Goal: Task Accomplishment & Management: Manage account settings

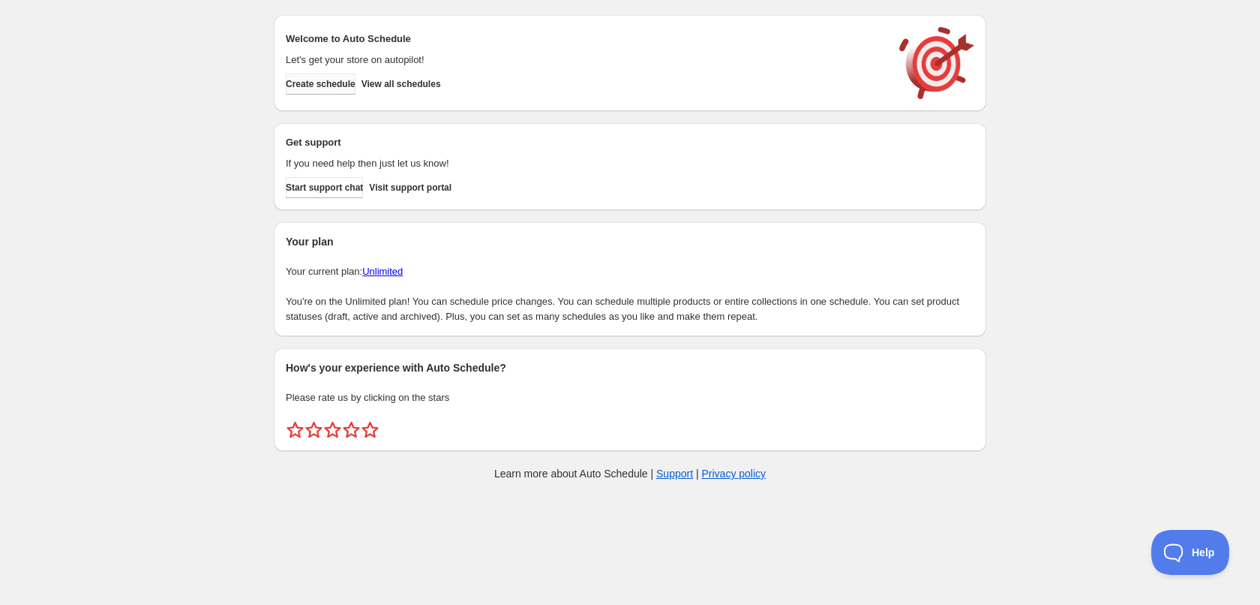
click at [344, 90] on button "Create schedule" at bounding box center [321, 84] width 70 height 21
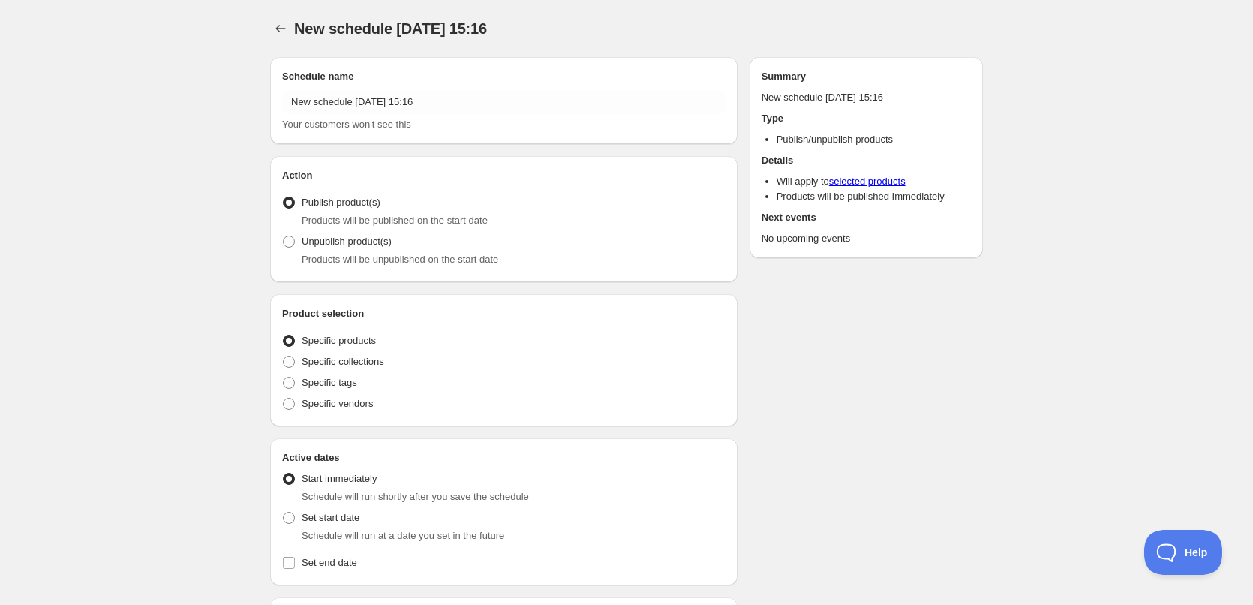
radio input "true"
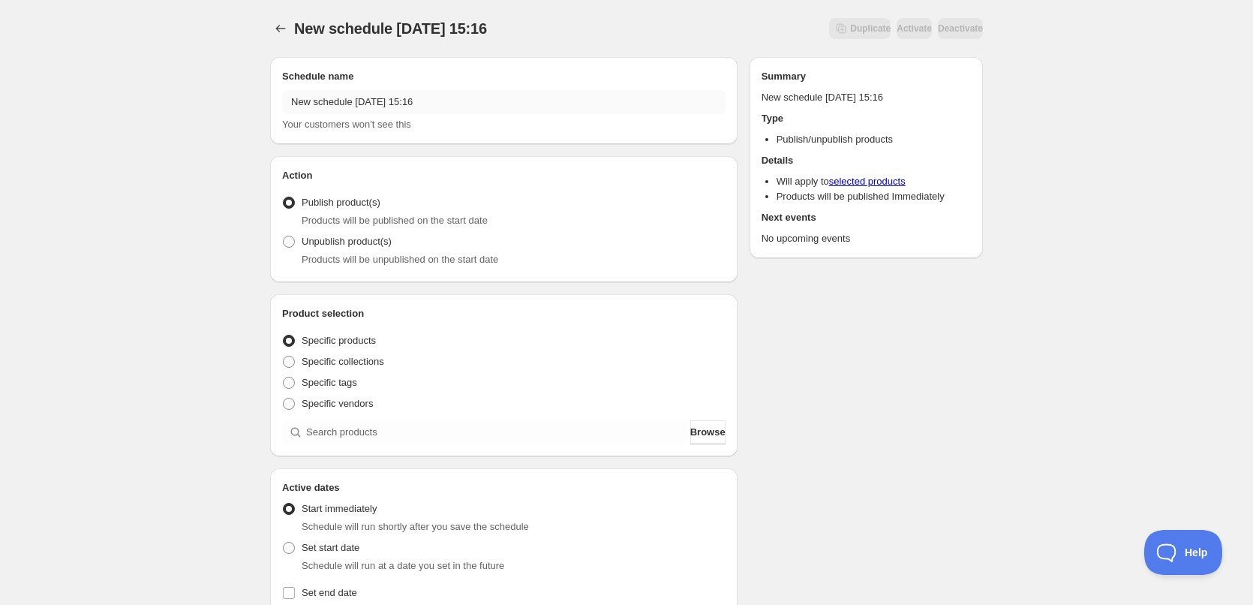
click at [439, 87] on div "Schedule name New schedule [DATE] 15:16 Your customers won't see this" at bounding box center [503, 100] width 443 height 63
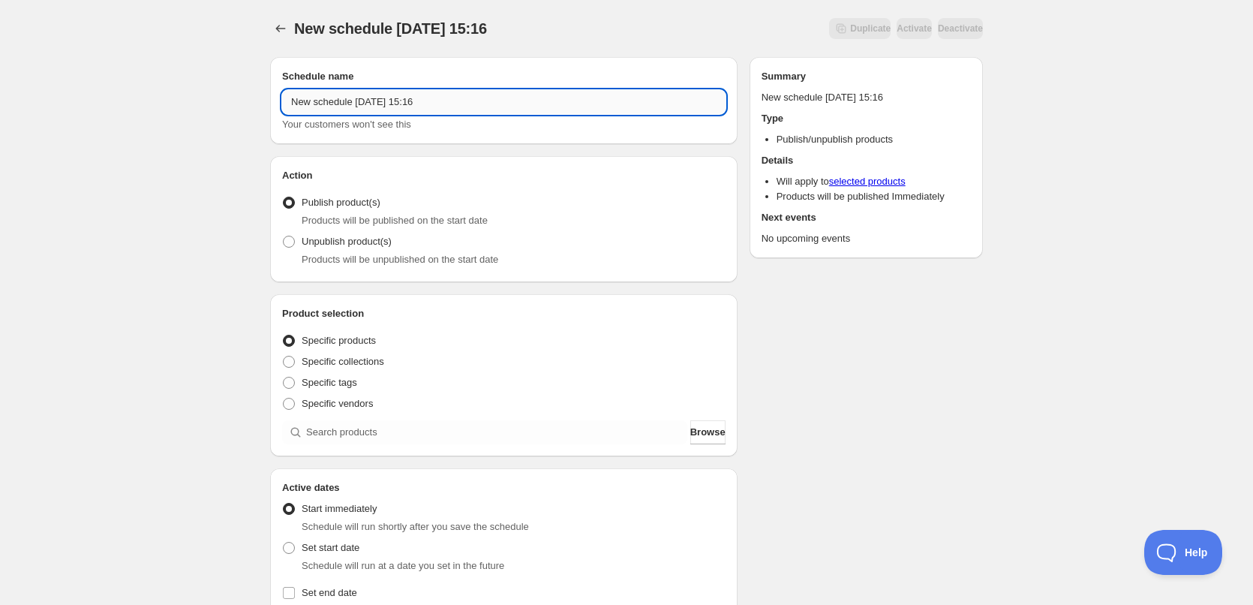
click at [462, 106] on input "New schedule [DATE] 15:16" at bounding box center [503, 102] width 443 height 24
type input "[DATE]"
click at [838, 341] on div "Schedule name [DATE] Your customers won't see this Action Action Publish produc…" at bounding box center [620, 579] width 725 height 1068
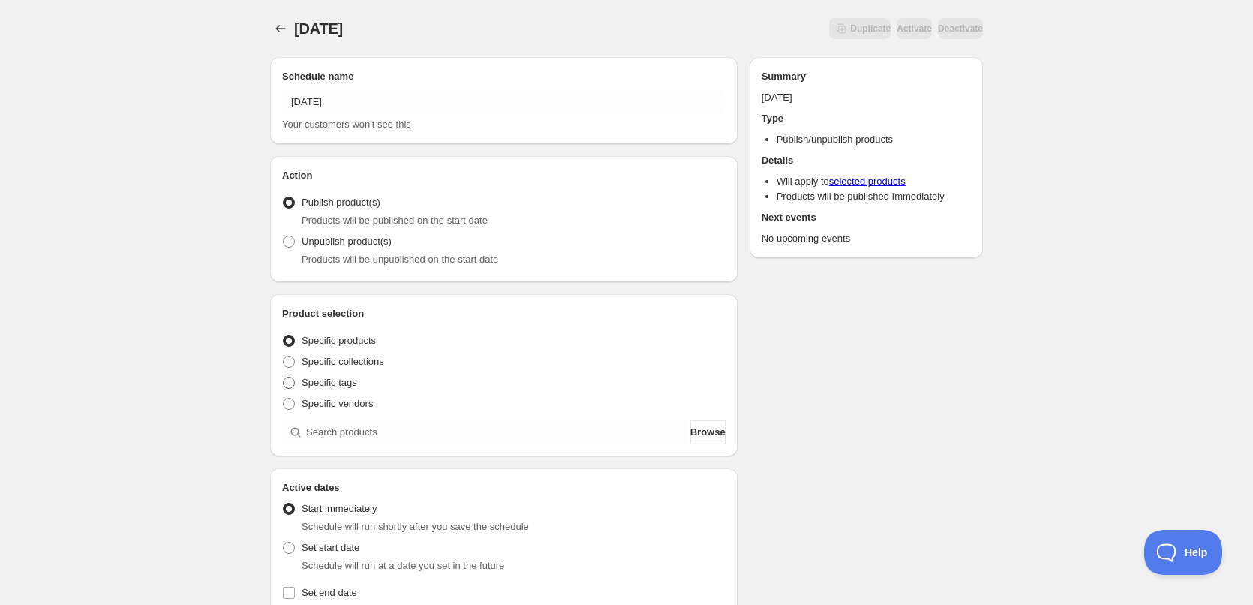
click at [304, 379] on span "Specific tags" at bounding box center [330, 382] width 56 height 11
click at [284, 377] on input "Specific tags" at bounding box center [283, 377] width 1 height 1
radio input "true"
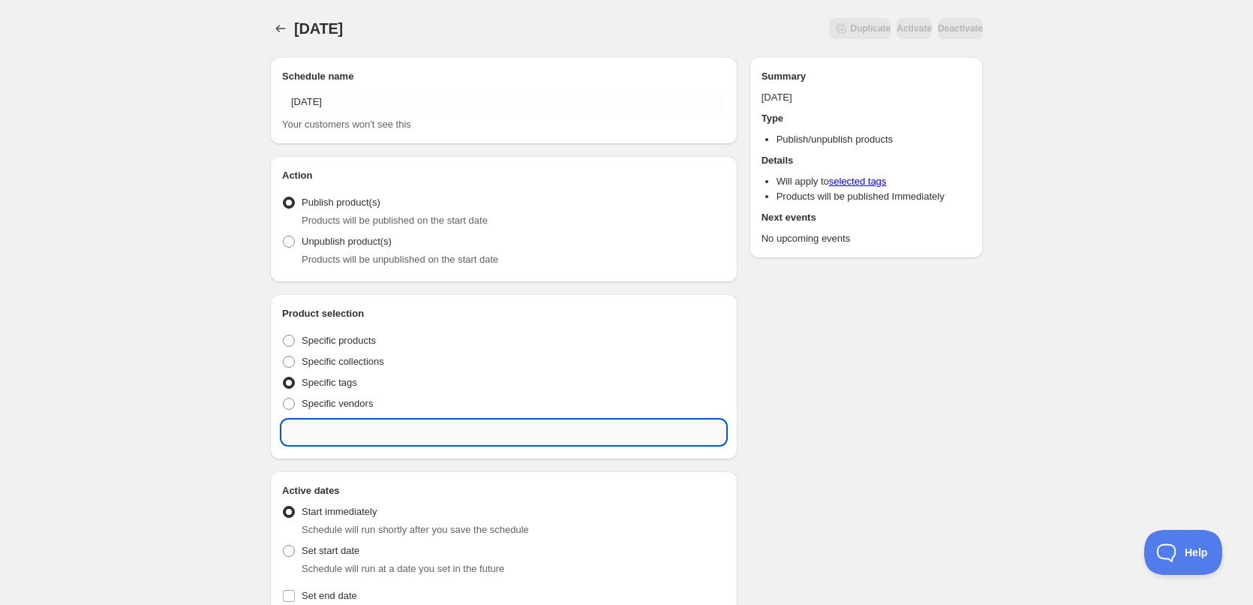
click at [371, 428] on input "text" at bounding box center [503, 432] width 443 height 24
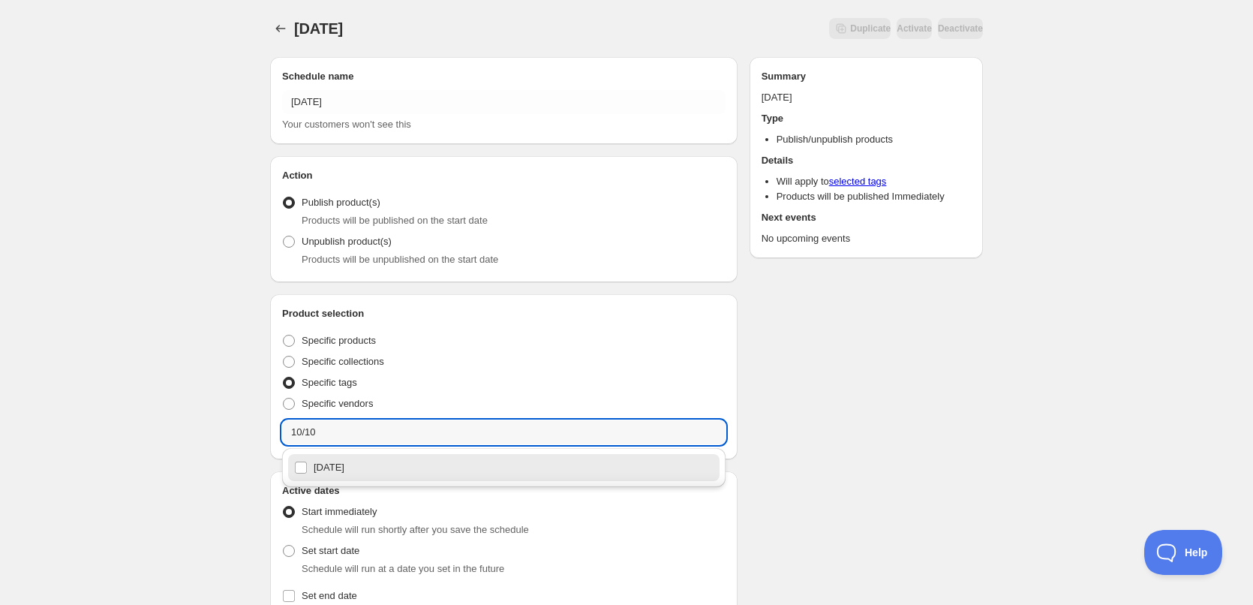
click at [358, 466] on div "[DATE]" at bounding box center [503, 467] width 419 height 21
type input "[DATE]"
checkbox input "true"
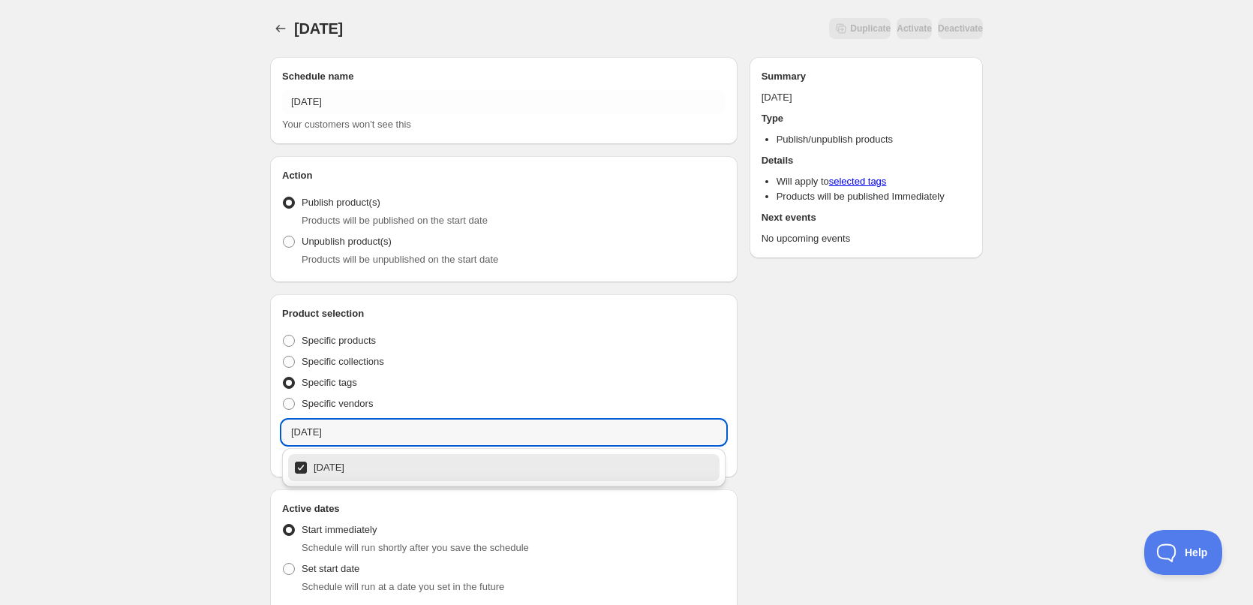
type input "[DATE]"
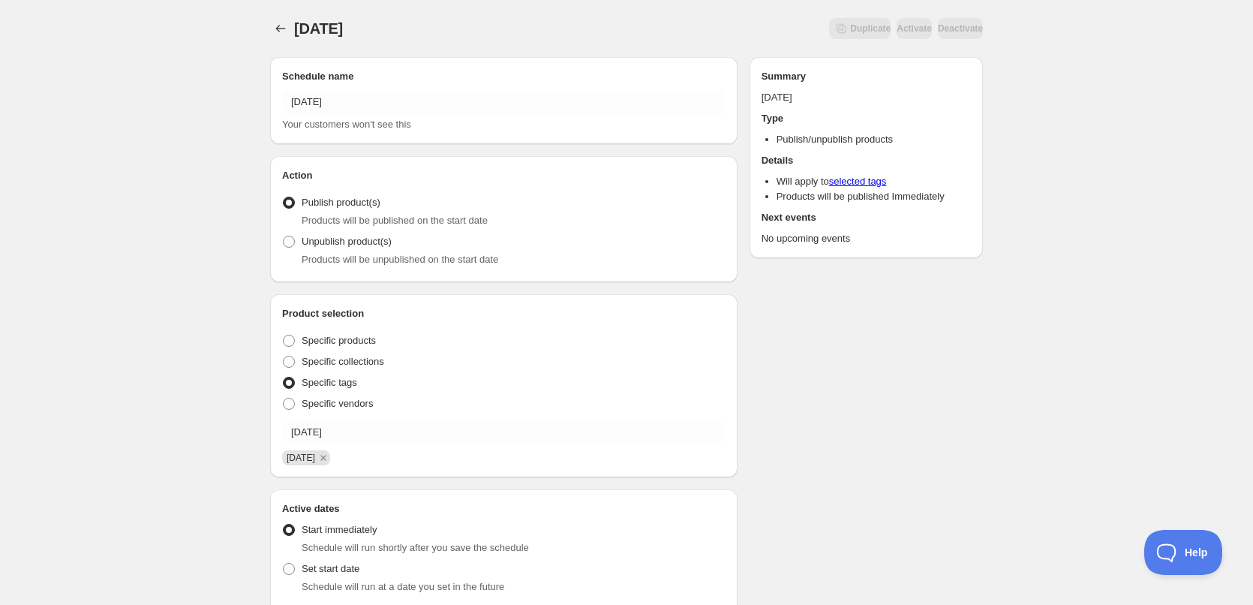
click at [864, 425] on div "Schedule name [DATE] Your customers won't see this Action Action Publish produc…" at bounding box center [620, 589] width 725 height 1089
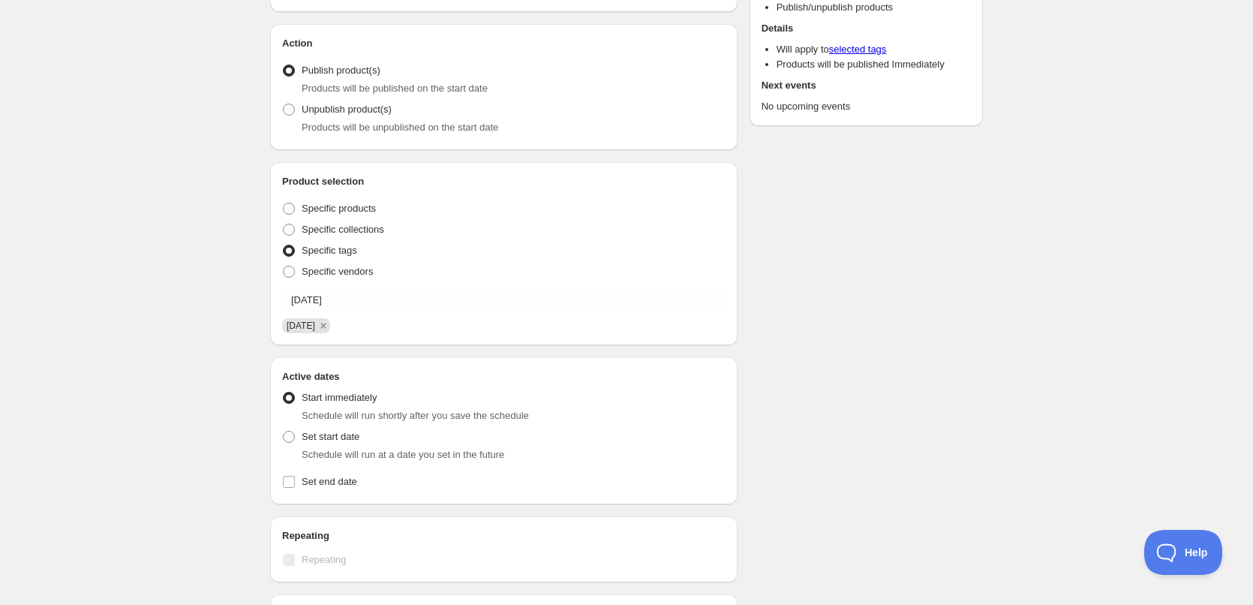
scroll to position [450, 0]
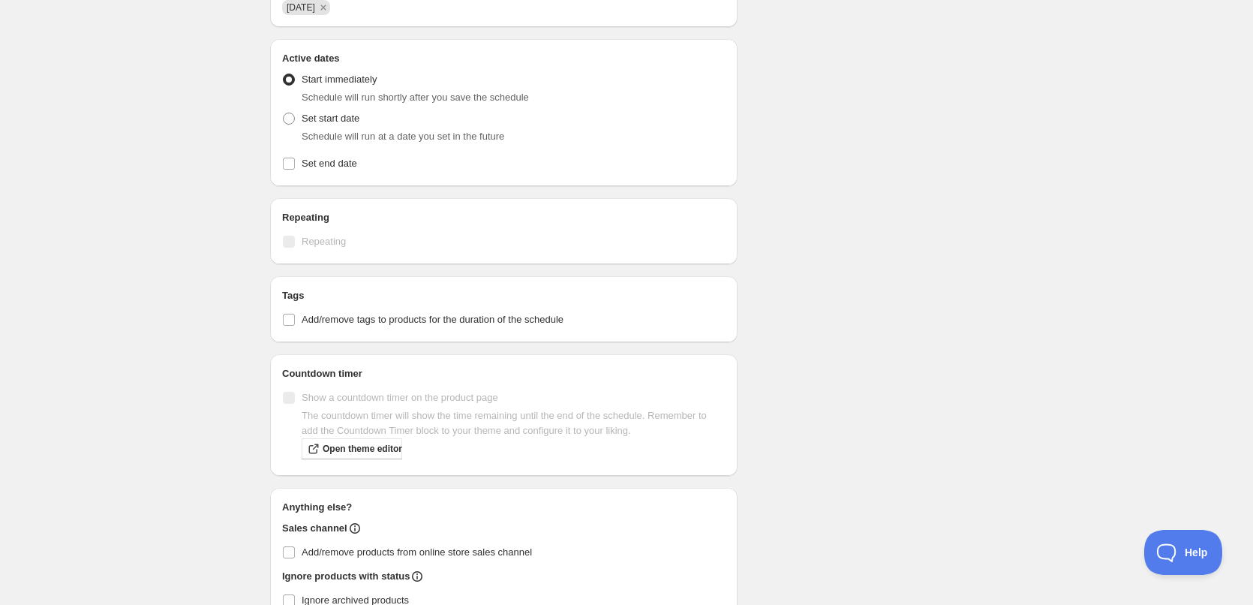
click at [312, 131] on span "Schedule will run at a date you set in the future" at bounding box center [403, 136] width 203 height 11
click at [323, 119] on span "Set start date" at bounding box center [331, 118] width 58 height 11
click at [284, 113] on input "Set start date" at bounding box center [283, 113] width 1 height 1
radio input "true"
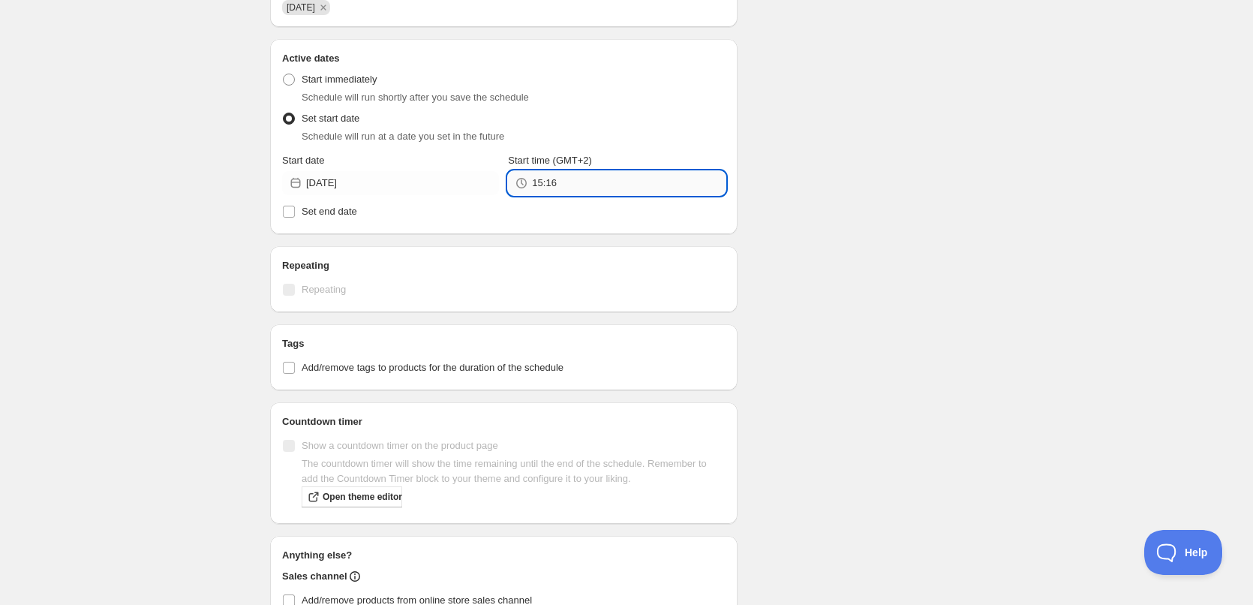
click at [585, 181] on input "15:16" at bounding box center [628, 183] width 193 height 24
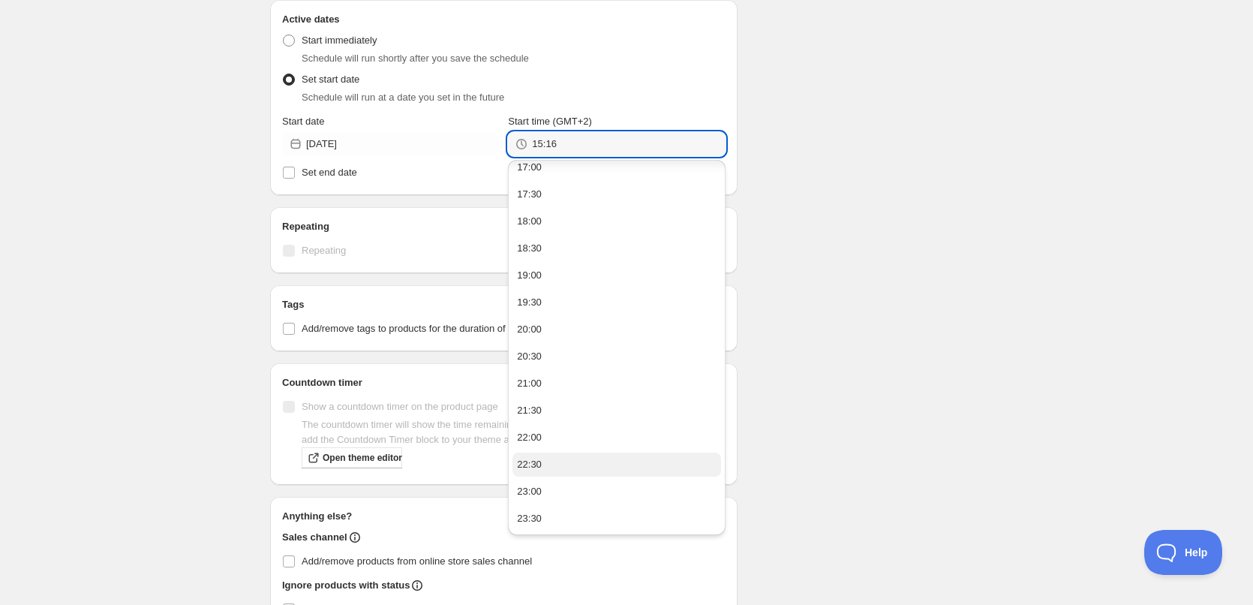
scroll to position [525, 0]
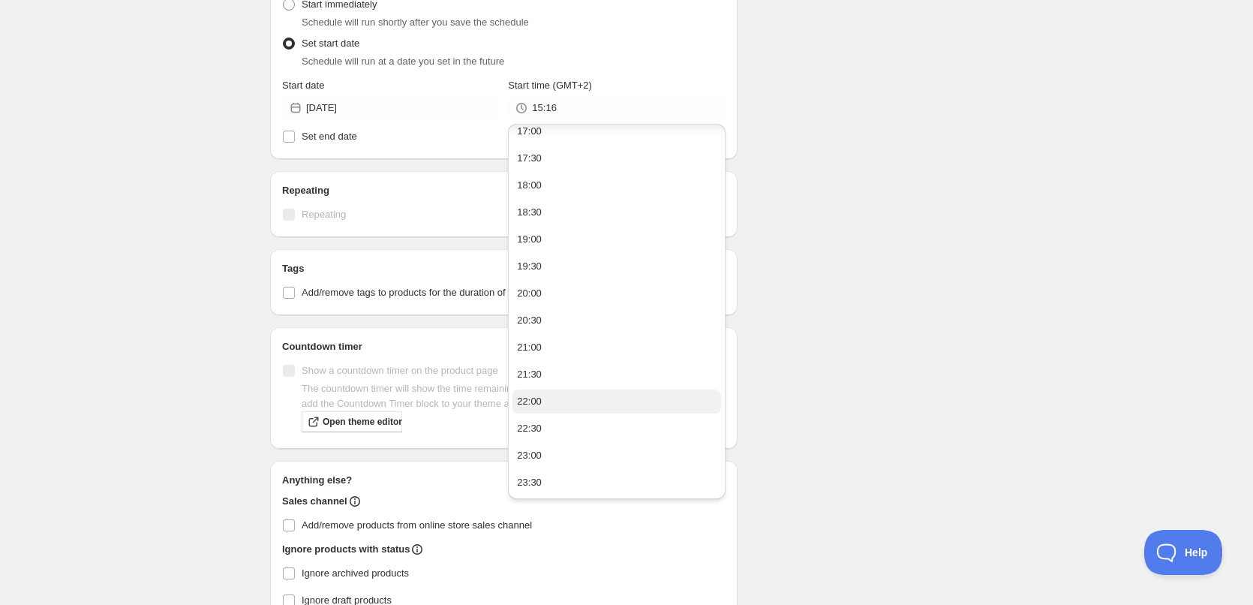
click at [571, 403] on button "22:00" at bounding box center [616, 401] width 208 height 24
type input "22:00"
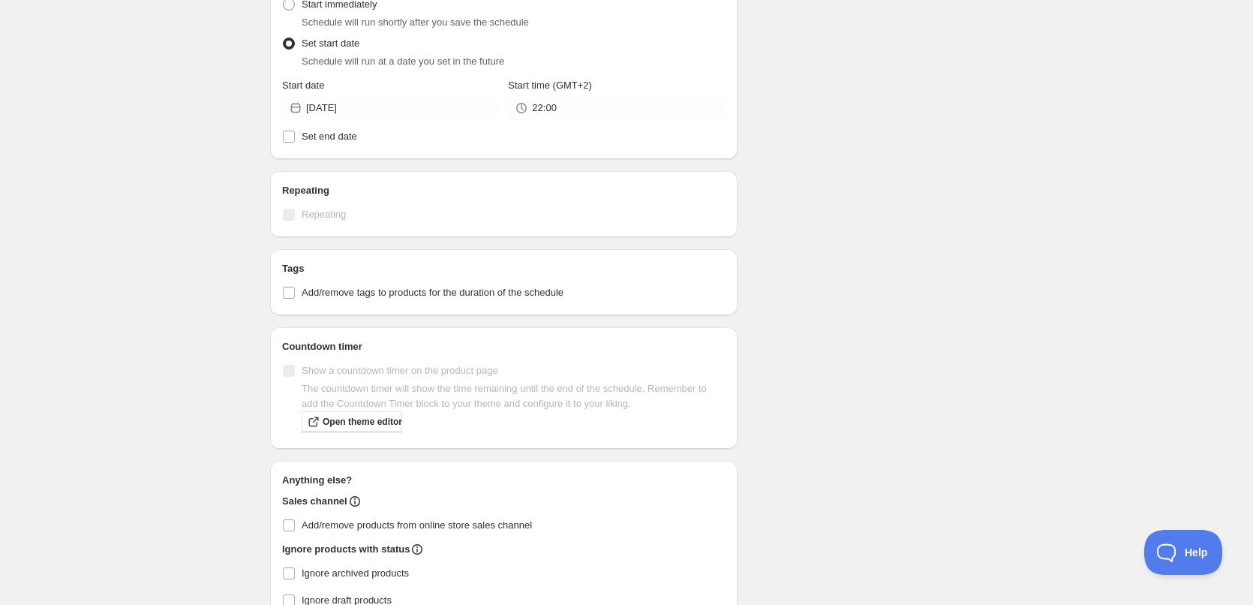
click at [885, 284] on div "Schedule name [DATE] Your customers won't see this Action Action Publish produc…" at bounding box center [620, 88] width 725 height 1137
click at [344, 136] on span "Set end date" at bounding box center [330, 136] width 56 height 11
click at [295, 136] on input "Set end date" at bounding box center [289, 137] width 12 height 12
checkbox input "true"
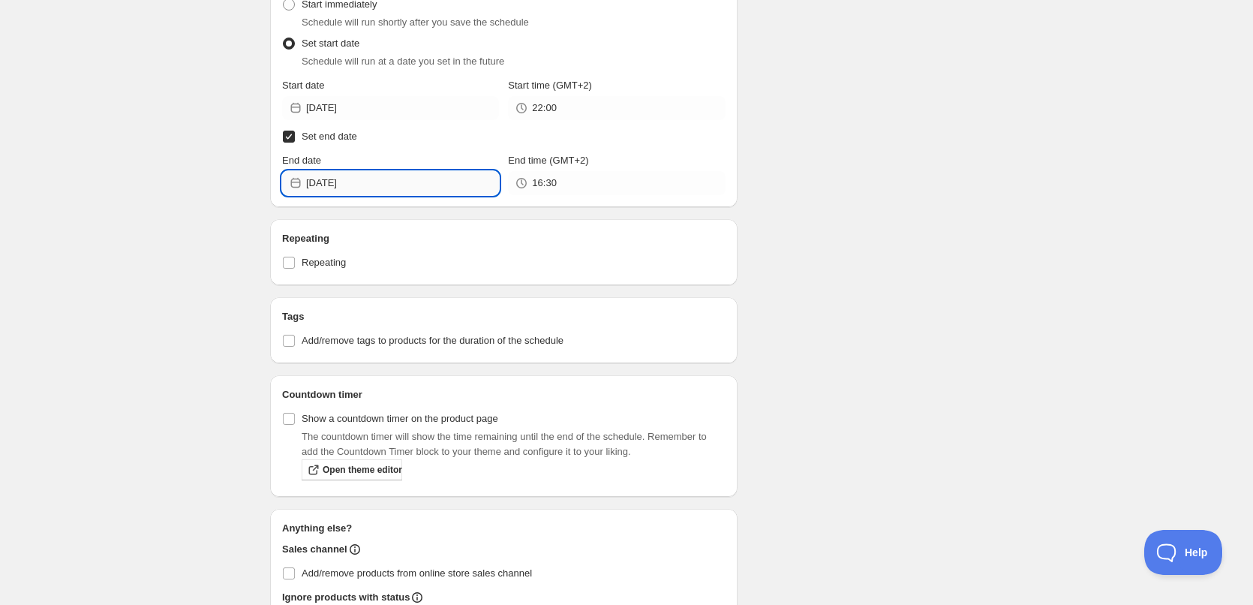
click at [359, 183] on input "[DATE]" at bounding box center [402, 183] width 193 height 24
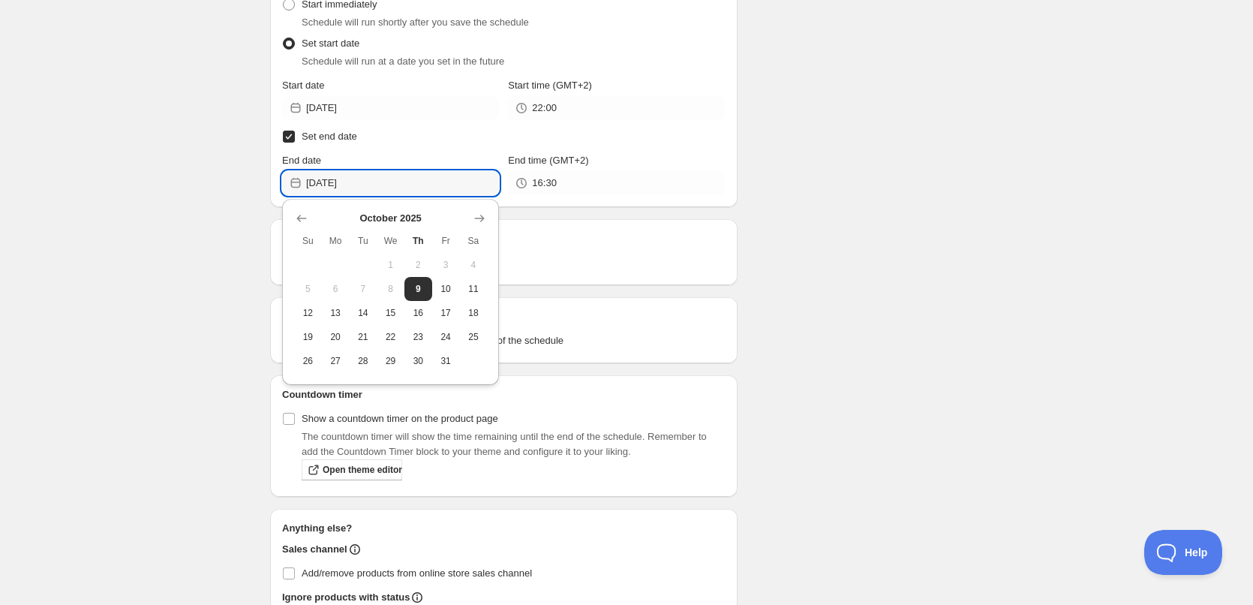
click at [442, 284] on span "10" at bounding box center [446, 289] width 16 height 12
type input "[DATE]"
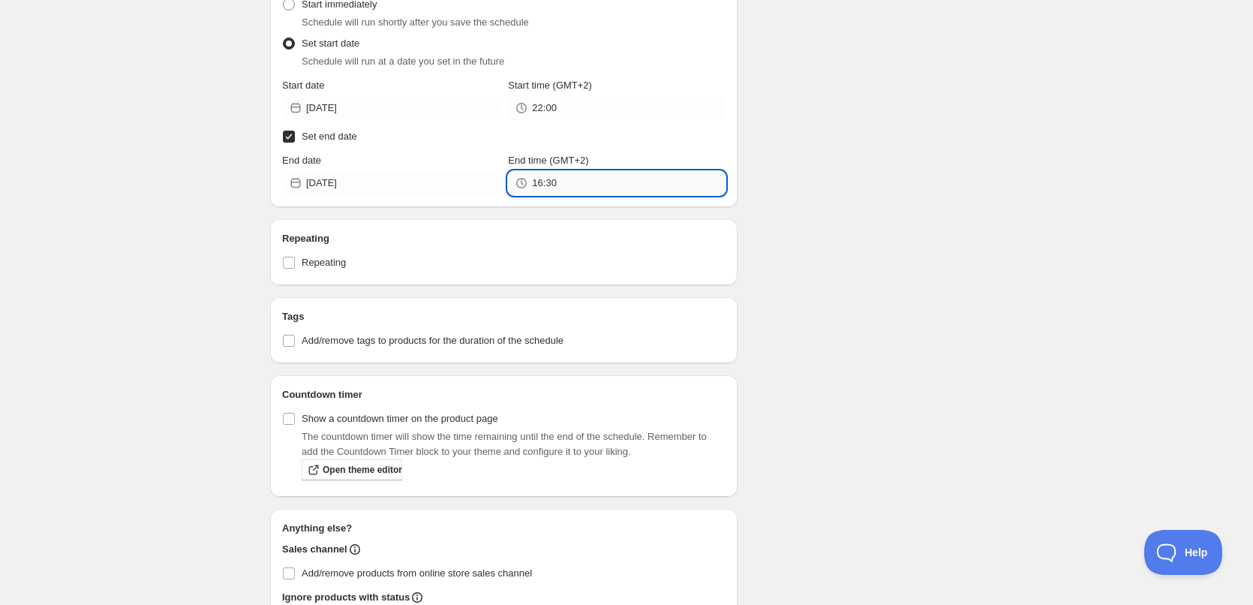
click at [560, 191] on input "16:30" at bounding box center [628, 183] width 193 height 24
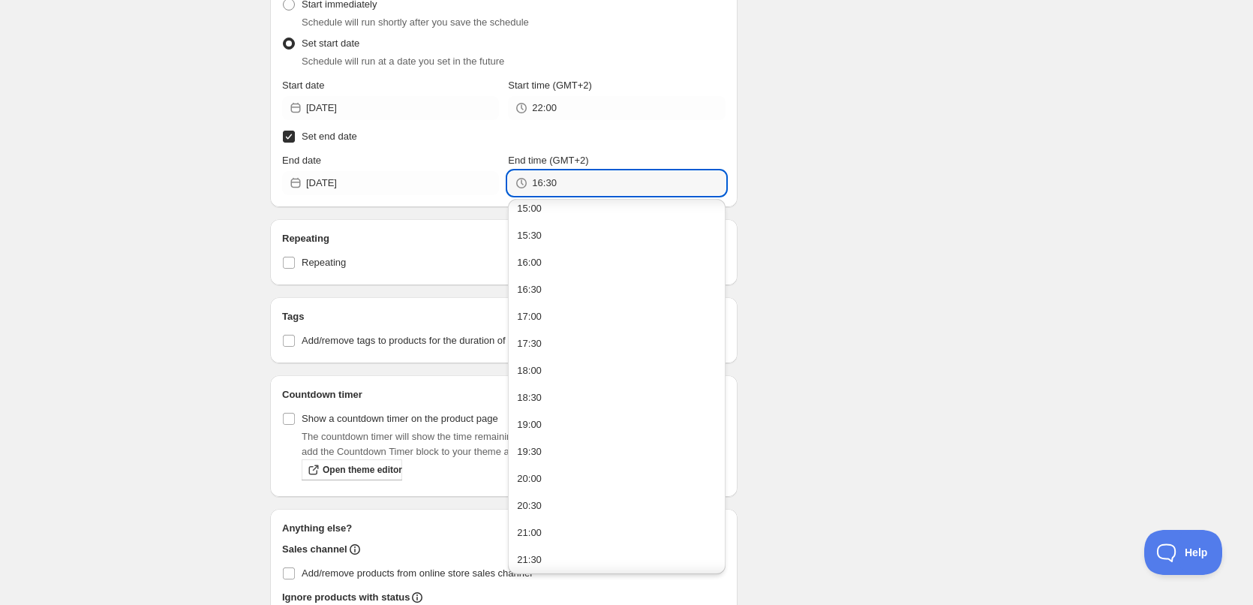
scroll to position [927, 0]
click at [545, 482] on button "22:00" at bounding box center [616, 476] width 208 height 24
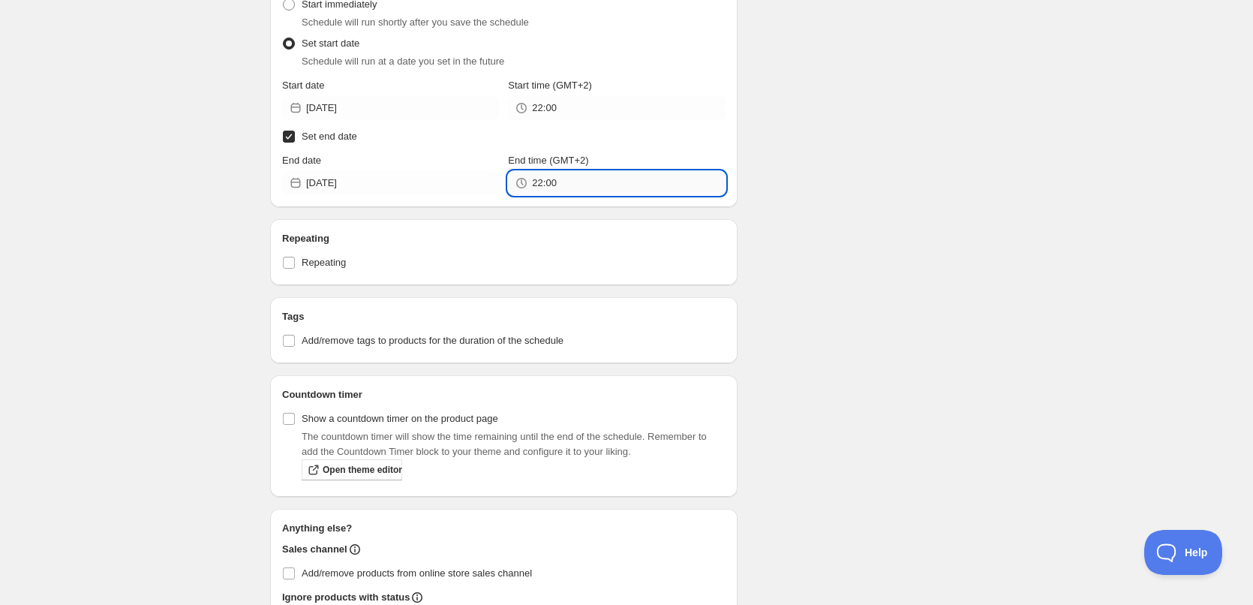
click at [548, 179] on input "22:00" at bounding box center [628, 183] width 193 height 24
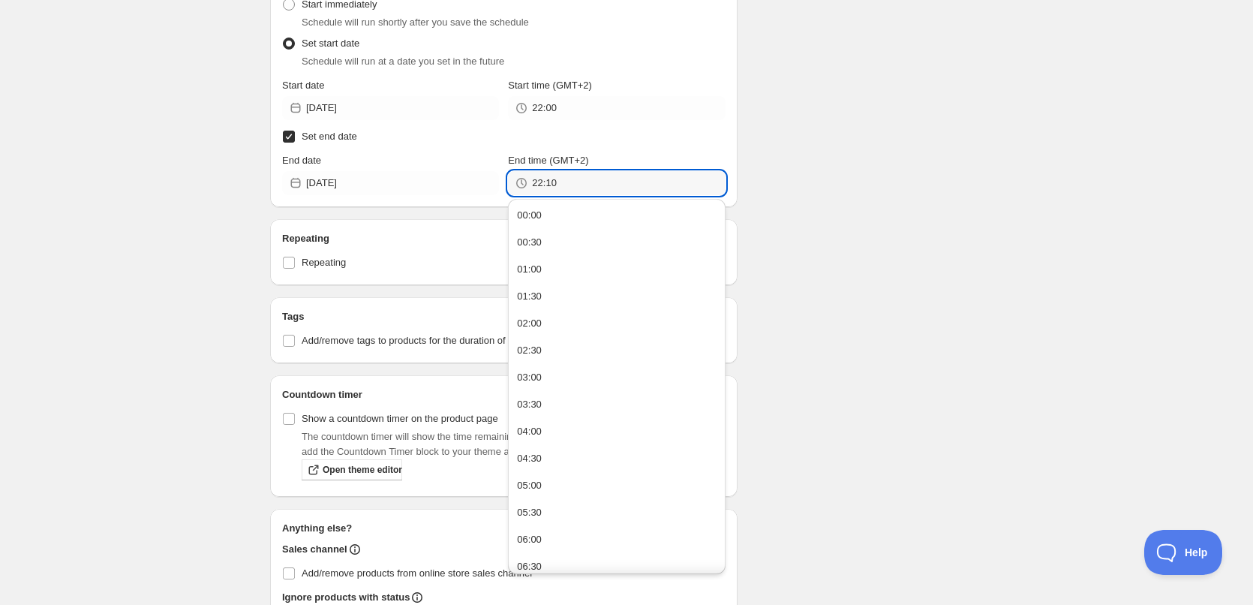
type input "22:10"
click at [942, 204] on div "Schedule name [DATE] Your customers won't see this Action Action Publish produc…" at bounding box center [620, 148] width 725 height 1257
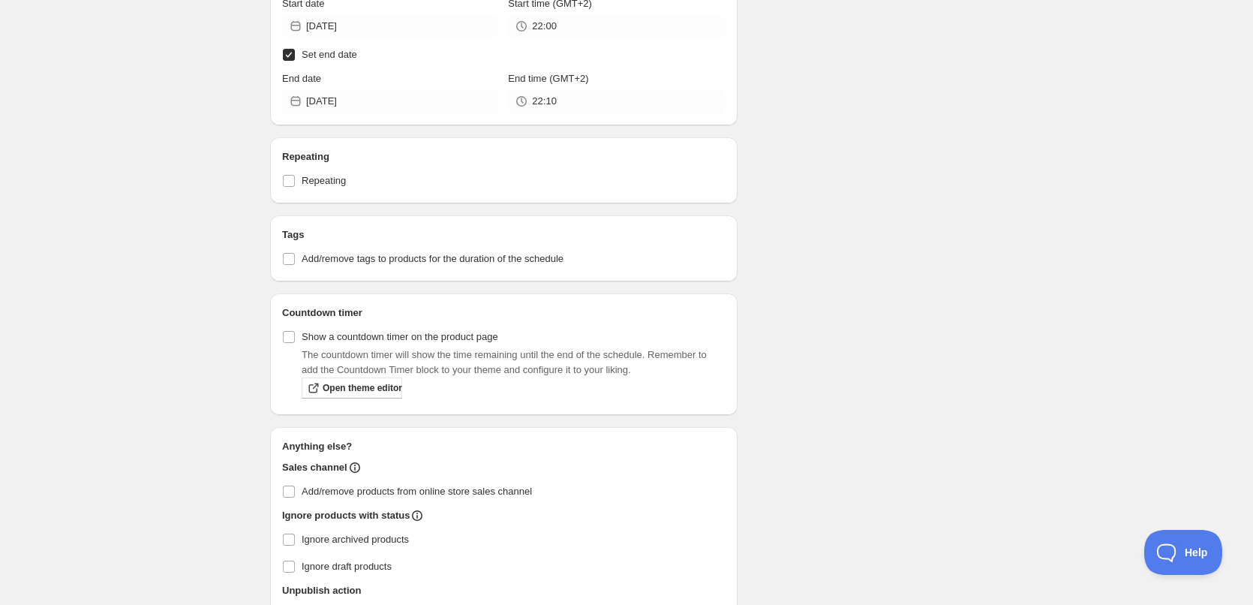
scroll to position [726, 0]
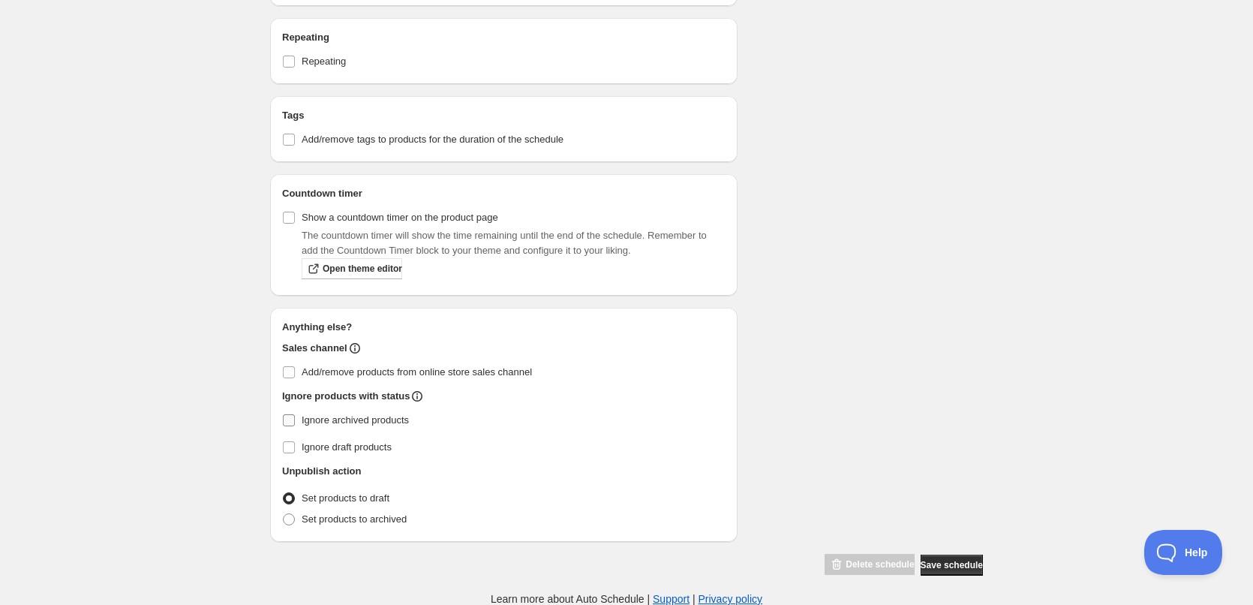
click at [299, 417] on label "Ignore archived products" at bounding box center [503, 420] width 443 height 21
click at [295, 417] on input "Ignore archived products" at bounding box center [289, 420] width 12 height 12
checkbox input "true"
click at [304, 521] on span "Set products to archived" at bounding box center [354, 518] width 105 height 11
click at [284, 514] on input "Set products to archived" at bounding box center [283, 513] width 1 height 1
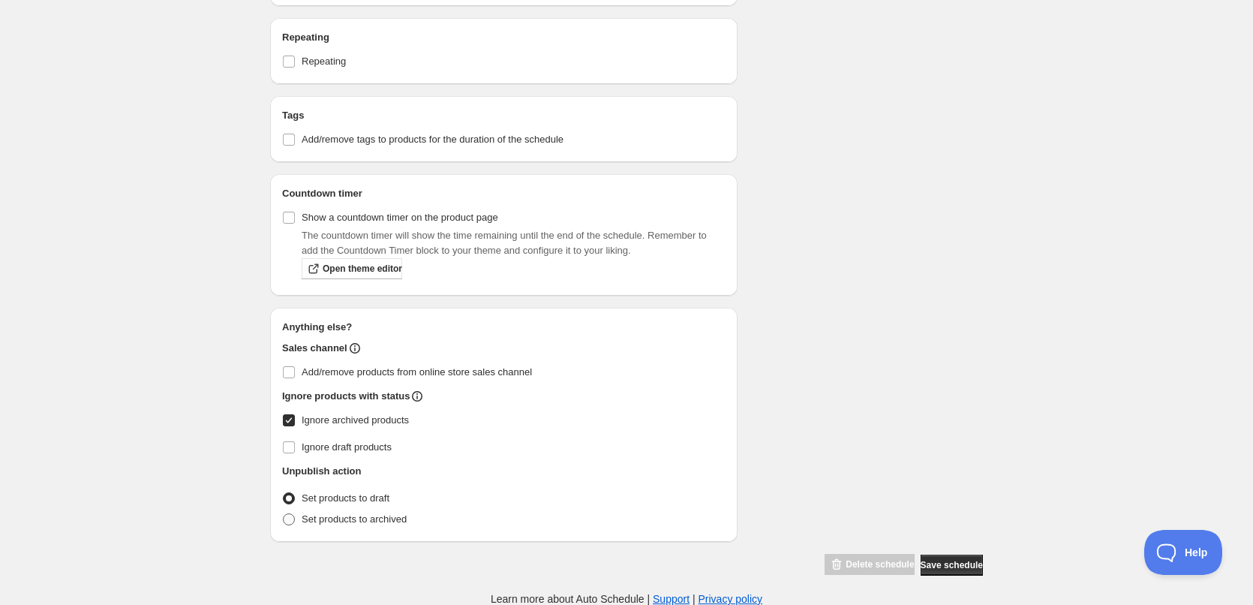
radio input "true"
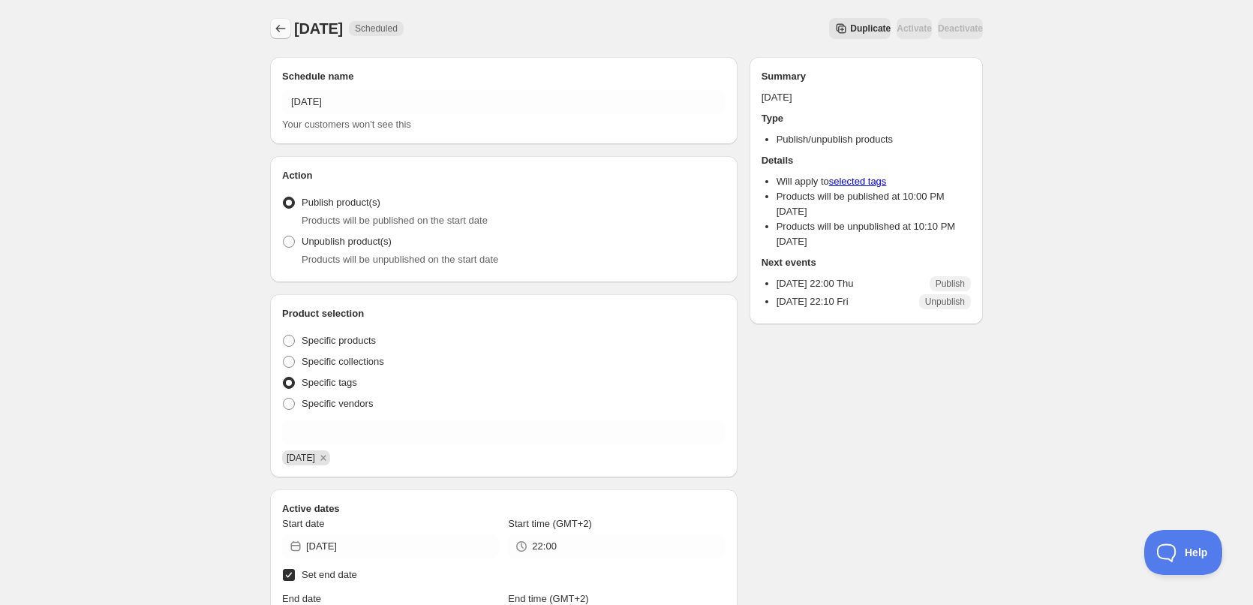
click at [278, 30] on icon "Schedules" at bounding box center [280, 28] width 15 height 15
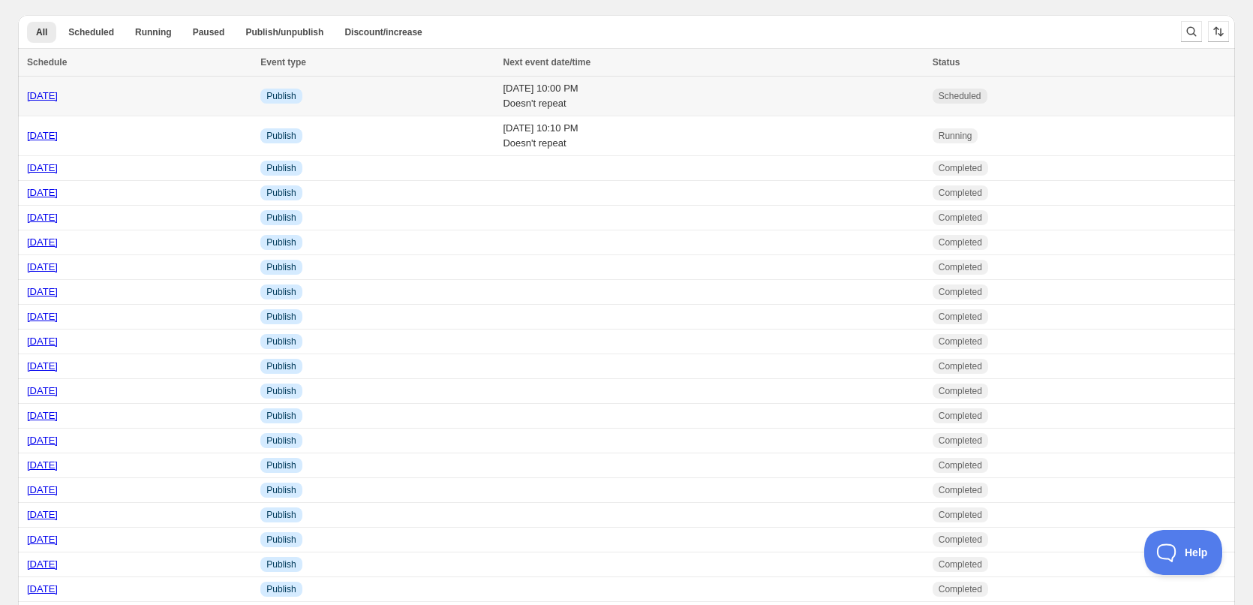
click at [659, 97] on td "[DATE] 10:00 PM Doesn't repeat" at bounding box center [712, 97] width 429 height 40
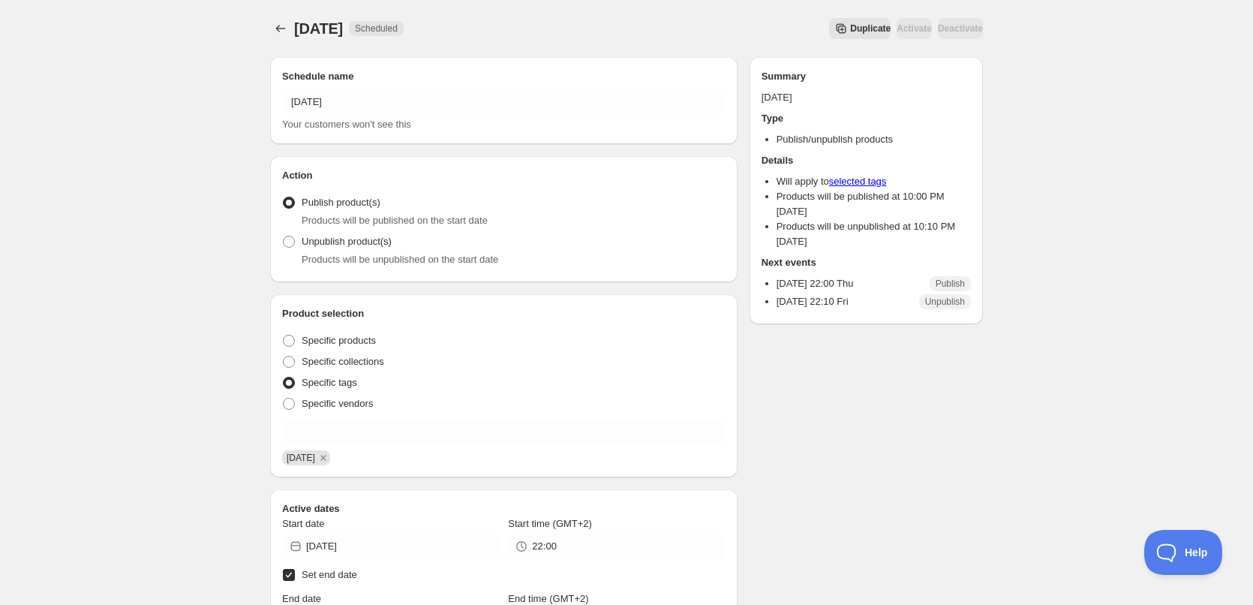
click at [278, 26] on icon "Schedules" at bounding box center [280, 28] width 15 height 15
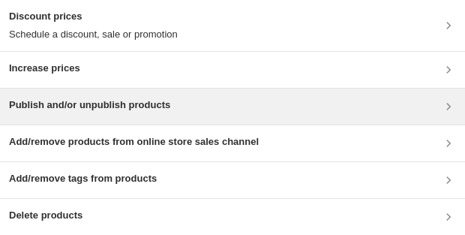
click at [107, 47] on h3 "Publish and/or unpublish products" at bounding box center [89, 105] width 161 height 15
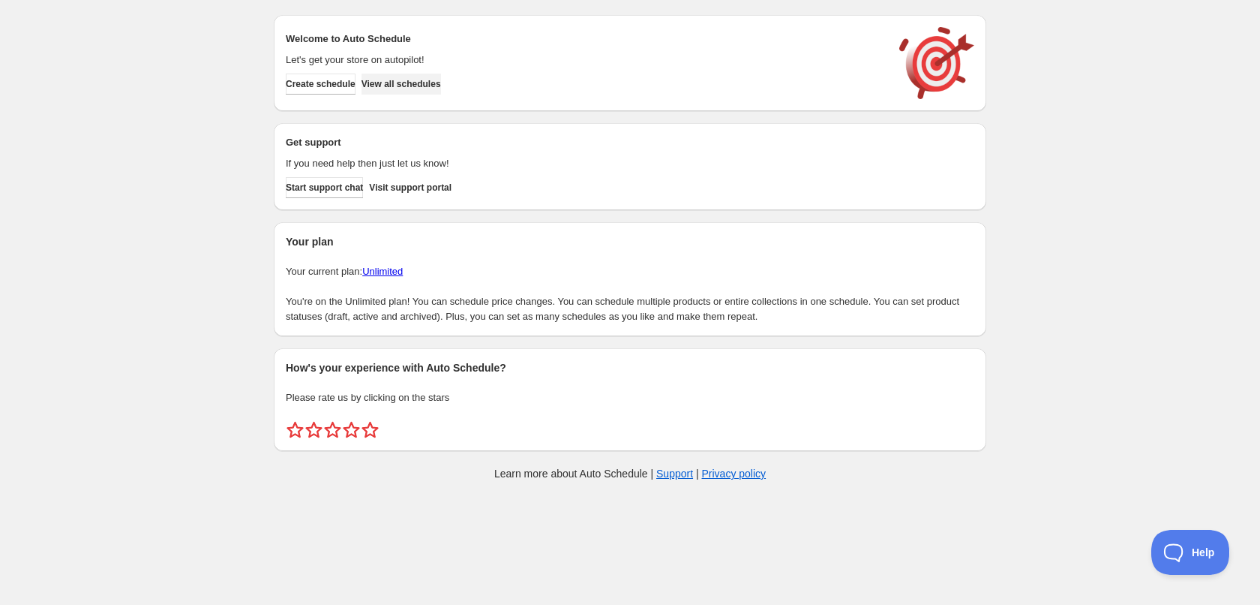
click at [441, 88] on span "View all schedules" at bounding box center [402, 84] width 80 height 12
